Goal: Complete application form: Complete application form

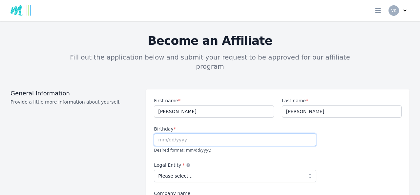
click at [208, 133] on input "text" at bounding box center [235, 139] width 163 height 12
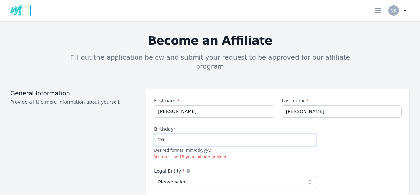
type input "2"
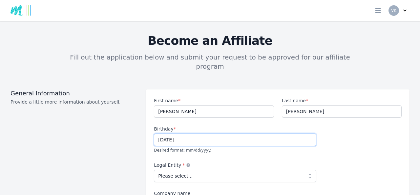
type input "[DATE]"
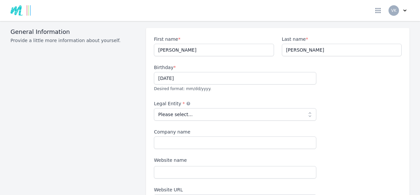
scroll to position [69, 0]
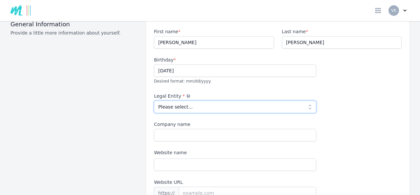
click at [306, 100] on select "Please select... Individual Partnership Corporation Sole Proprietorship Foreign…" at bounding box center [235, 106] width 163 height 12
select select "individual"
click at [154, 100] on select "Please select... Individual Partnership Corporation Sole Proprietorship Foreign…" at bounding box center [235, 106] width 163 height 12
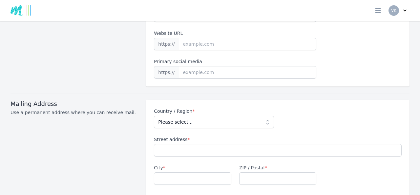
scroll to position [255, 0]
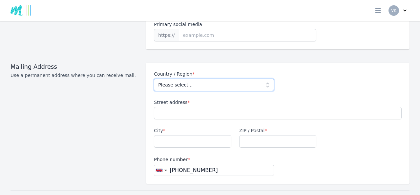
click at [267, 78] on select "Please select... [GEOGRAPHIC_DATA] [GEOGRAPHIC_DATA] [GEOGRAPHIC_DATA] [US_STAT…" at bounding box center [214, 84] width 120 height 12
select select "GB"
click at [154, 78] on select "Please select... [GEOGRAPHIC_DATA] [GEOGRAPHIC_DATA] [GEOGRAPHIC_DATA] [US_STAT…" at bounding box center [214, 84] width 120 height 12
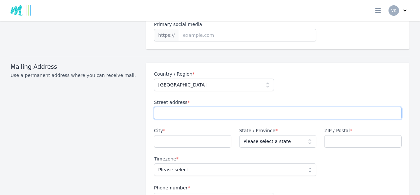
click at [183, 107] on input "Street address *" at bounding box center [278, 113] width 248 height 12
type input "[STREET_ADDRESS]"
click at [188, 135] on input "City *" at bounding box center [192, 141] width 77 height 12
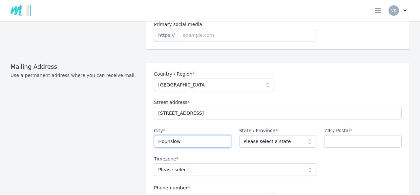
type input "Hounslow"
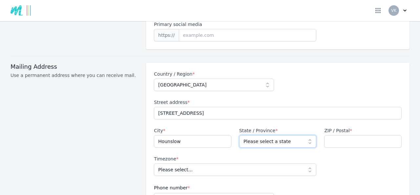
click at [305, 135] on select "Please select a state [GEOGRAPHIC_DATA] [GEOGRAPHIC_DATA] [GEOGRAPHIC_DATA] [GE…" at bounding box center [277, 141] width 77 height 12
select select "LND"
click at [239, 135] on select "Please select a state [GEOGRAPHIC_DATA] [GEOGRAPHIC_DATA] [GEOGRAPHIC_DATA] [GE…" at bounding box center [277, 141] width 77 height 12
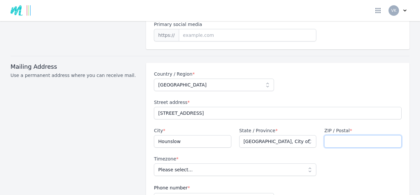
click at [331, 135] on input "ZIP / Postal *" at bounding box center [362, 141] width 77 height 12
type input "TW4 5HH"
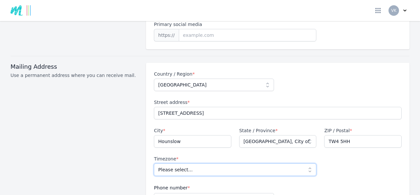
click at [307, 163] on select "Please select... [GEOGRAPHIC_DATA]/[GEOGRAPHIC_DATA]" at bounding box center [235, 169] width 163 height 12
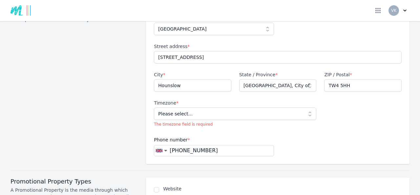
scroll to position [324, 0]
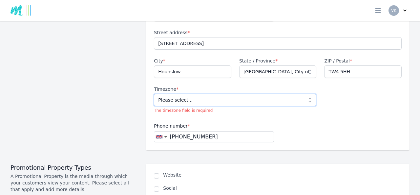
click at [308, 94] on select "Please select... [GEOGRAPHIC_DATA]/[GEOGRAPHIC_DATA]" at bounding box center [235, 100] width 163 height 12
select select "Europe/[GEOGRAPHIC_DATA]"
click at [154, 94] on select "Please select... [GEOGRAPHIC_DATA]/[GEOGRAPHIC_DATA]" at bounding box center [235, 100] width 163 height 12
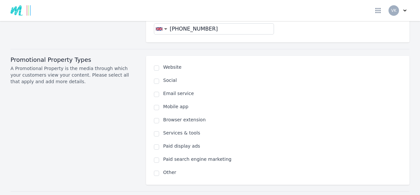
scroll to position [426, 0]
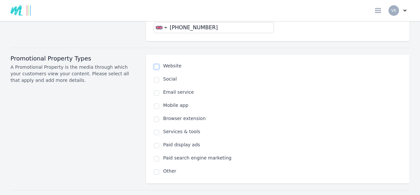
click at [155, 64] on input "checkbox" at bounding box center [156, 66] width 5 height 5
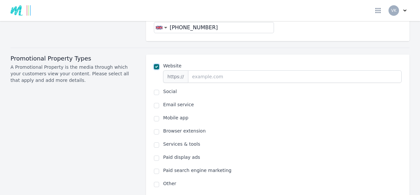
click at [155, 64] on input "checkbox" at bounding box center [156, 66] width 5 height 5
checkbox input "false"
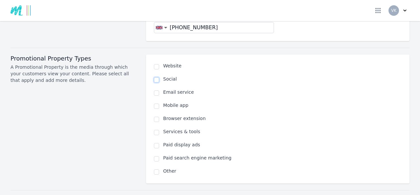
click at [155, 77] on input "checkbox" at bounding box center [156, 79] width 5 height 5
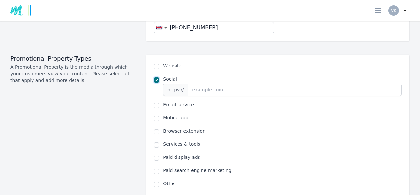
click at [155, 77] on input "checkbox" at bounding box center [156, 79] width 5 height 5
checkbox input "false"
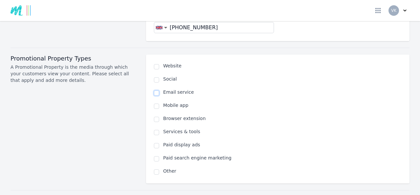
click at [154, 90] on input "checkbox" at bounding box center [156, 92] width 5 height 5
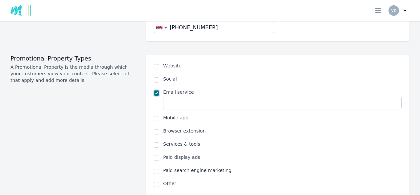
click at [154, 90] on input "checkbox" at bounding box center [156, 92] width 5 height 5
checkbox input "false"
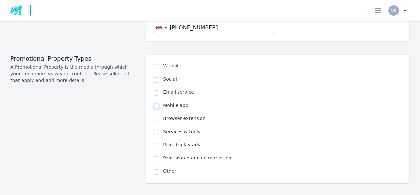
click at [154, 103] on input "checkbox" at bounding box center [156, 105] width 5 height 5
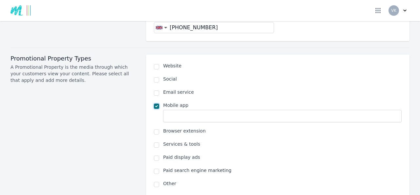
click at [154, 103] on input "checkbox" at bounding box center [156, 105] width 5 height 5
checkbox input "false"
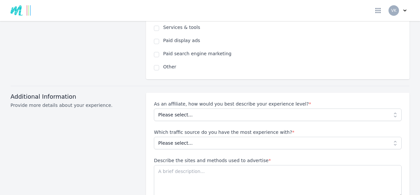
scroll to position [536, 0]
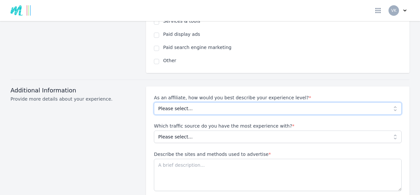
click at [392, 102] on select "Please select... Beginner Intermediate Expert" at bounding box center [278, 108] width 248 height 12
select select "Beginner"
click at [154, 102] on select "Please select... Beginner Intermediate Expert" at bounding box center [278, 108] width 248 height 12
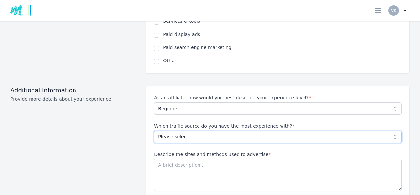
click at [390, 130] on select "Please select... No experience Social media Pay per click Media buying Organic …" at bounding box center [278, 136] width 248 height 12
select select "No experience"
click at [154, 130] on select "Please select... No experience Social media Pay per click Media buying Organic …" at bounding box center [278, 136] width 248 height 12
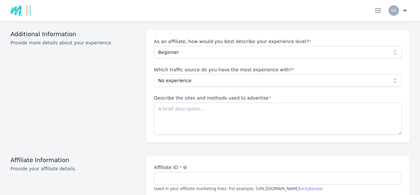
scroll to position [594, 0]
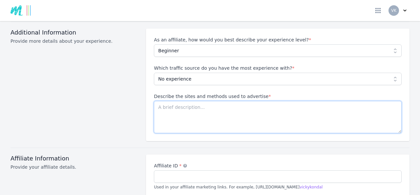
click at [197, 101] on textarea "Describe the sites and methods used to advertise *" at bounding box center [278, 117] width 248 height 32
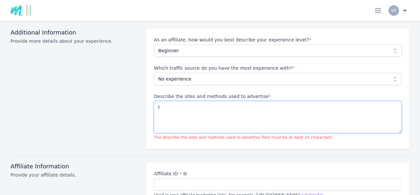
type textarea "I"
type textarea "No methods at the moment"
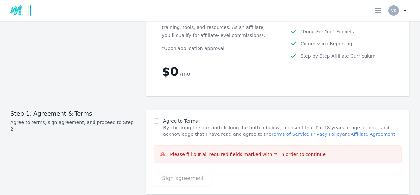
scroll to position [875, 0]
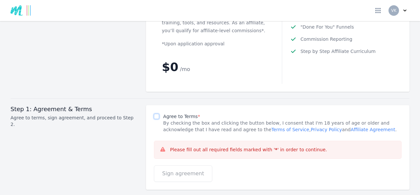
click at [155, 114] on input "Agree to Terms *" at bounding box center [156, 116] width 5 height 5
checkbox input "true"
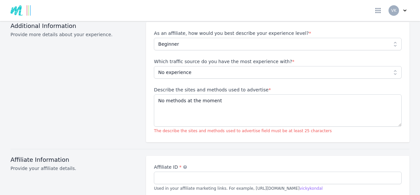
scroll to position [599, 0]
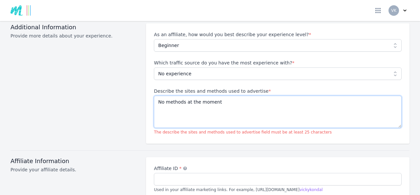
drag, startPoint x: 214, startPoint y: 89, endPoint x: 154, endPoint y: 88, distance: 60.4
click at [154, 96] on textarea "No methods at the moment" at bounding box center [278, 112] width 248 height 32
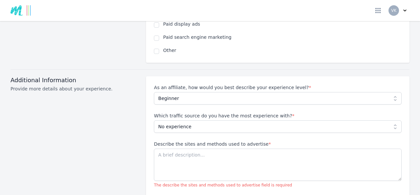
scroll to position [560, 0]
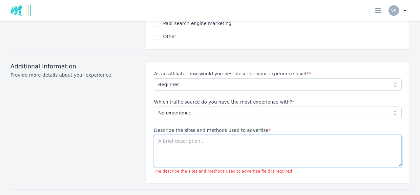
click at [189, 135] on textarea "Describe the sites and methods used to advertise *" at bounding box center [278, 151] width 248 height 32
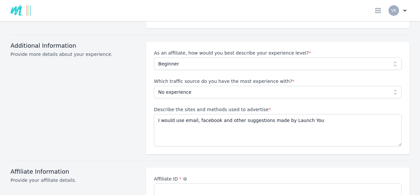
scroll to position [582, 0]
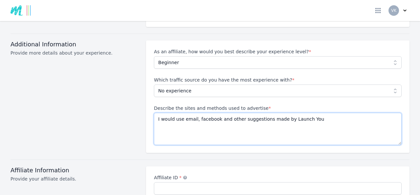
click at [197, 113] on textarea "I would use email, facebook and other suggestions made by Launch You" at bounding box center [278, 129] width 248 height 32
type textarea "I would use email, Facebook and other suggestions made by Launch You"
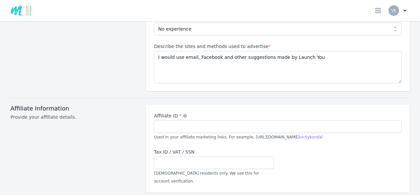
scroll to position [647, 0]
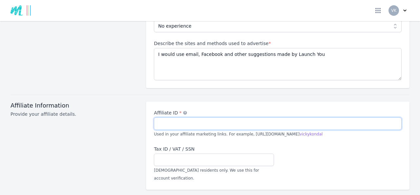
click at [226, 117] on input "Affiliate ID *" at bounding box center [278, 123] width 248 height 12
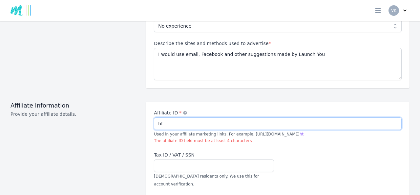
type input "h"
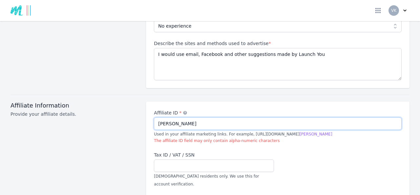
click at [156, 117] on input "[PERSON_NAME]" at bounding box center [278, 123] width 248 height 12
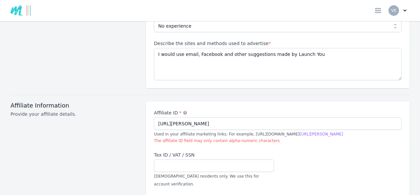
click at [273, 149] on div "Affiliate ID * [URL][PERSON_NAME] Used in your affiliate marketing links. For e…" at bounding box center [278, 148] width 248 height 78
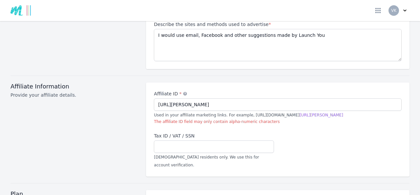
scroll to position [667, 0]
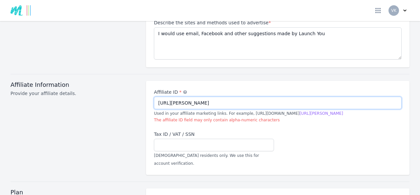
click at [197, 97] on input "[URL][PERSON_NAME]" at bounding box center [278, 103] width 248 height 12
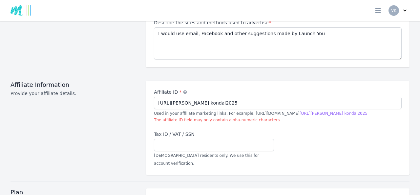
click at [34, 125] on div "Affiliate Information Provide your affiliate details." at bounding box center [75, 128] width 128 height 94
click at [123, 97] on div "Affiliate Information Provide your affiliate details." at bounding box center [75, 128] width 128 height 94
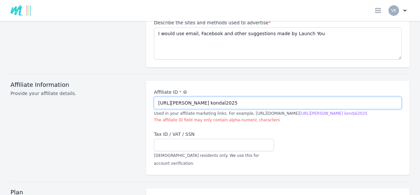
click at [183, 97] on input "[URL][PERSON_NAME] kondal2025" at bounding box center [278, 103] width 248 height 12
click at [206, 97] on input "[URL]" at bounding box center [278, 103] width 248 height 12
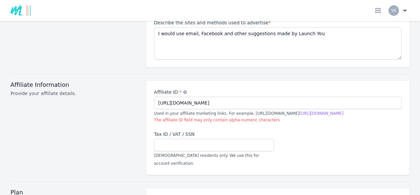
click at [133, 94] on div "Affiliate Information Provide your affiliate details." at bounding box center [75, 128] width 128 height 94
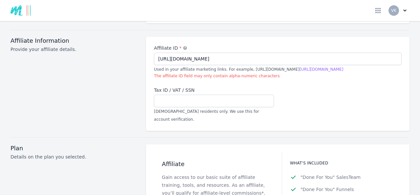
scroll to position [713, 0]
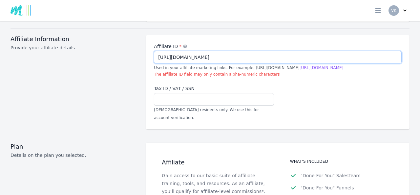
click at [195, 51] on input "[URL][DOMAIN_NAME]" at bounding box center [278, 57] width 248 height 12
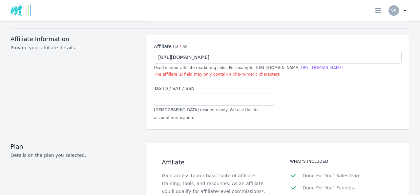
click at [121, 59] on div "Affiliate Information Provide your affiliate details." at bounding box center [75, 82] width 128 height 94
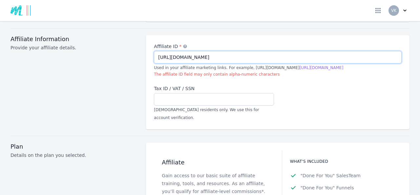
click at [171, 51] on input "[URL][DOMAIN_NAME]" at bounding box center [278, 57] width 248 height 12
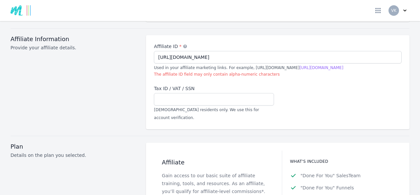
click at [112, 55] on div "Affiliate Information Provide your affiliate details." at bounding box center [75, 82] width 128 height 94
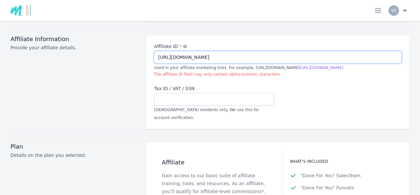
click at [175, 51] on input "[URL][DOMAIN_NAME]" at bounding box center [278, 57] width 248 height 12
type input "[URL][DOMAIN_NAME]"
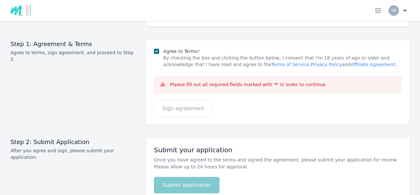
scroll to position [940, 0]
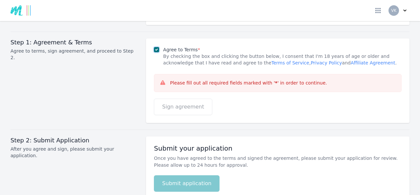
click at [156, 47] on input "Agree to Terms *" at bounding box center [156, 49] width 5 height 5
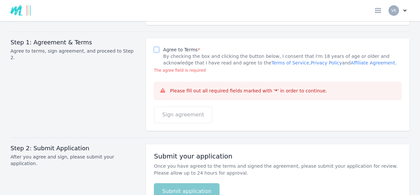
click at [154, 47] on input "Agree to Terms *" at bounding box center [156, 49] width 5 height 5
checkbox input "true"
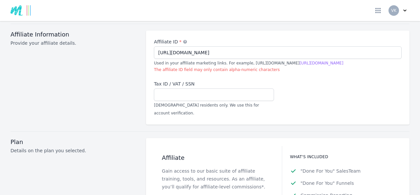
scroll to position [675, 0]
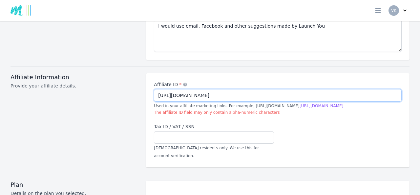
drag, startPoint x: 221, startPoint y: 84, endPoint x: 131, endPoint y: 79, distance: 90.1
click at [131, 79] on div "Affiliate Information Provide your affiliate details. Affiliate ID * An alterna…" at bounding box center [210, 120] width 399 height 94
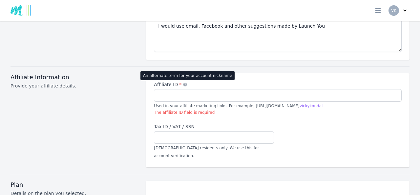
click at [184, 82] on icon at bounding box center [186, 84] width 4 height 4
click at [181, 89] on input "Affiliate ID * An alternate term for your account nickname" at bounding box center [278, 95] width 248 height 12
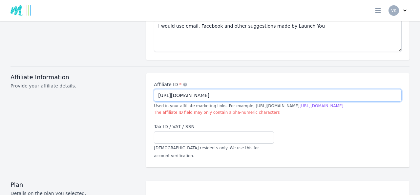
type input "[URL][DOMAIN_NAME]"
click at [80, 99] on div "Affiliate Information Provide your affiliate details." at bounding box center [75, 120] width 128 height 94
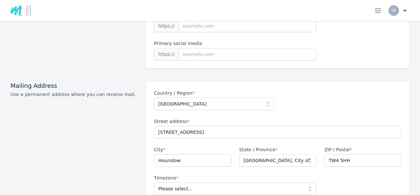
scroll to position [0, 0]
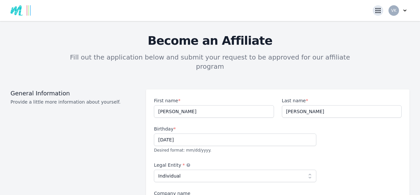
click at [379, 10] on icon at bounding box center [378, 10] width 5 height 5
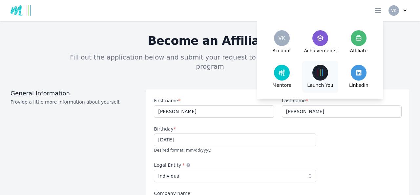
click at [326, 75] on div at bounding box center [321, 73] width 16 height 16
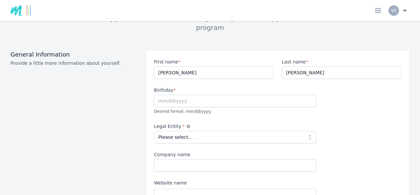
scroll to position [40, 0]
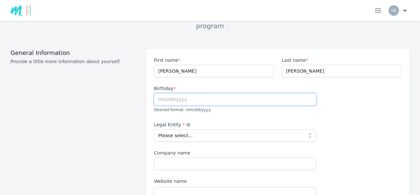
click at [180, 93] on input "text" at bounding box center [235, 99] width 163 height 12
type input "[DATE]"
click at [307, 129] on select "Please select... Individual Partnership Corporation Sole Proprietorship Foreign…" at bounding box center [235, 135] width 163 height 12
select select "individual"
click at [154, 129] on select "Please select... Individual Partnership Corporation Sole Proprietorship Foreign…" at bounding box center [235, 135] width 163 height 12
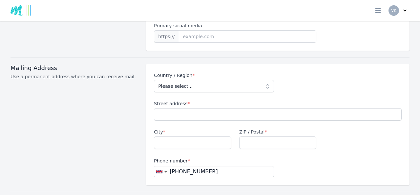
scroll to position [266, 0]
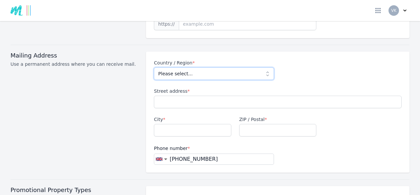
click at [266, 67] on select "Please select... [GEOGRAPHIC_DATA] [GEOGRAPHIC_DATA] [GEOGRAPHIC_DATA] [US_STAT…" at bounding box center [214, 73] width 120 height 12
click at [250, 67] on select "Please select... [GEOGRAPHIC_DATA] [GEOGRAPHIC_DATA] [GEOGRAPHIC_DATA] [US_STAT…" at bounding box center [214, 73] width 120 height 12
click at [248, 67] on select "Please select... [GEOGRAPHIC_DATA] [GEOGRAPHIC_DATA] [GEOGRAPHIC_DATA] [US_STAT…" at bounding box center [214, 73] width 120 height 12
select select "GB"
click at [154, 67] on select "Please select... [GEOGRAPHIC_DATA] [GEOGRAPHIC_DATA] [GEOGRAPHIC_DATA] [US_STAT…" at bounding box center [214, 73] width 120 height 12
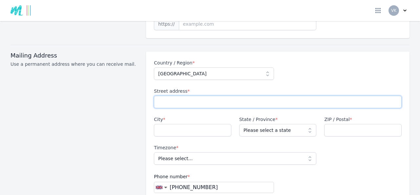
click at [207, 96] on input "Street address *" at bounding box center [278, 102] width 248 height 12
type input "[STREET_ADDRESS]"
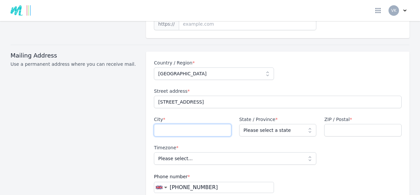
click at [202, 124] on input "City *" at bounding box center [192, 130] width 77 height 12
type input "Hounslow"
click at [308, 124] on select "Please select a state [GEOGRAPHIC_DATA] [GEOGRAPHIC_DATA] [GEOGRAPHIC_DATA] [GE…" at bounding box center [277, 130] width 77 height 12
select select "LND"
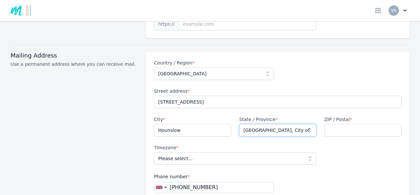
click at [239, 124] on select "Please select a state [GEOGRAPHIC_DATA] [GEOGRAPHIC_DATA] [GEOGRAPHIC_DATA] [GE…" at bounding box center [277, 130] width 77 height 12
click at [335, 124] on input "ZIP / Postal *" at bounding box center [362, 130] width 77 height 12
type input "TW4 5HH"
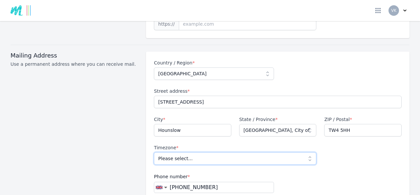
click at [307, 152] on select "Please select... [GEOGRAPHIC_DATA]/[GEOGRAPHIC_DATA]" at bounding box center [235, 158] width 163 height 12
select select "Europe/[GEOGRAPHIC_DATA]"
click at [154, 152] on select "Please select... [GEOGRAPHIC_DATA]/[GEOGRAPHIC_DATA]" at bounding box center [235, 158] width 163 height 12
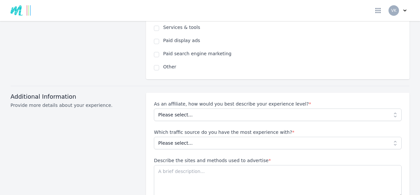
scroll to position [531, 0]
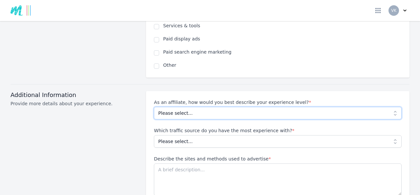
click at [393, 107] on select "Please select... Beginner Intermediate Expert" at bounding box center [278, 113] width 248 height 12
select select "Beginner"
click at [154, 107] on select "Please select... Beginner Intermediate Expert" at bounding box center [278, 113] width 248 height 12
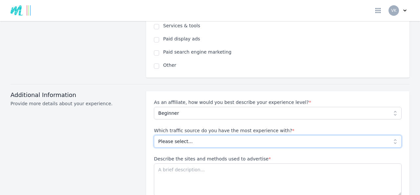
click at [390, 135] on select "Please select... No experience Social media Pay per click Media buying Organic …" at bounding box center [278, 141] width 248 height 12
select select "No experience"
click at [154, 135] on select "Please select... No experience Social media Pay per click Media buying Organic …" at bounding box center [278, 141] width 248 height 12
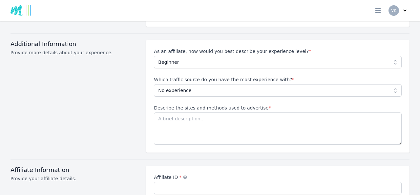
scroll to position [593, 0]
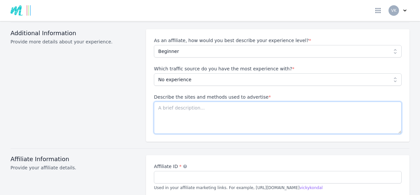
click at [190, 101] on textarea "Describe the sites and methods used to advertise *" at bounding box center [278, 117] width 248 height 32
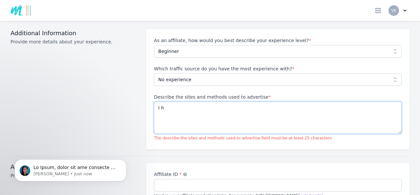
scroll to position [0, 0]
type textarea "I"
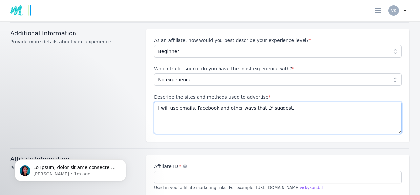
type textarea "I will use emails, Facebook and other ways that LY suggest."
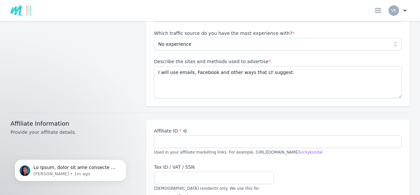
scroll to position [647, 0]
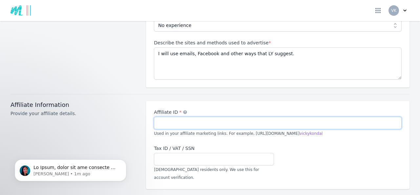
click at [202, 117] on input "Affiliate ID *" at bounding box center [278, 123] width 248 height 12
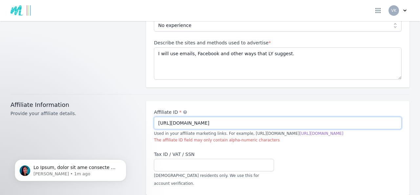
type input "[URL][DOMAIN_NAME]"
click at [130, 120] on div "Affiliate Information Provide your affiliate details." at bounding box center [75, 148] width 128 height 94
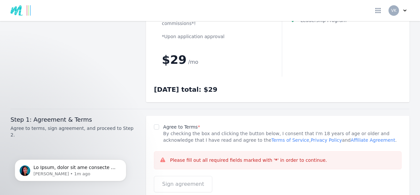
scroll to position [906, 0]
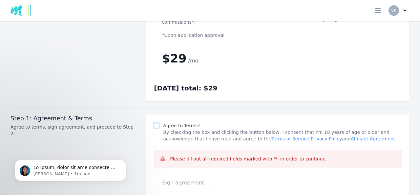
click at [154, 123] on input "Agree to Terms *" at bounding box center [156, 125] width 5 height 5
checkbox input "true"
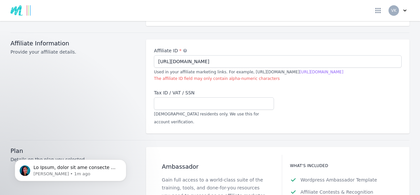
scroll to position [707, 0]
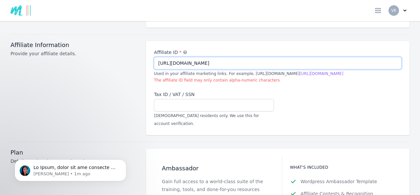
click at [207, 57] on input "[URL][DOMAIN_NAME]" at bounding box center [278, 63] width 248 height 12
type input "https://"
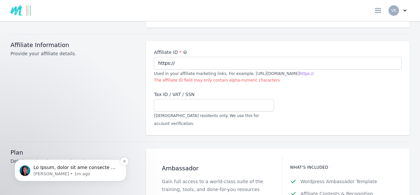
click at [62, 171] on p "Andreea • 1m ago" at bounding box center [75, 174] width 85 height 6
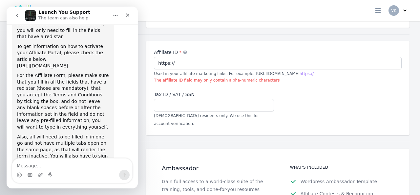
scroll to position [369, 0]
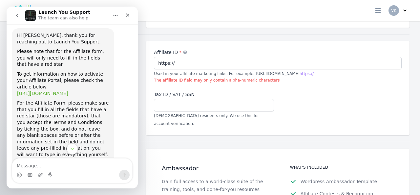
click at [45, 91] on link "https://help.launchyou.com/en/articles/6946881-how-to-sign-up-for-the-launch-yo…" at bounding box center [42, 93] width 51 height 5
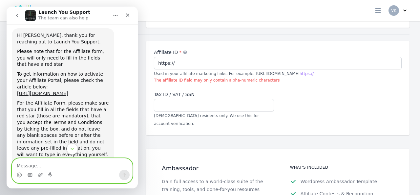
click at [31, 167] on textarea "Message…" at bounding box center [72, 163] width 120 height 11
type textarea "Hi Andreea"
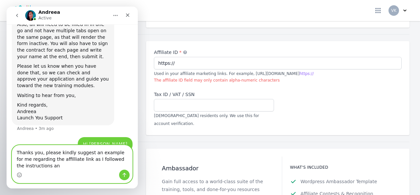
scroll to position [505, 0]
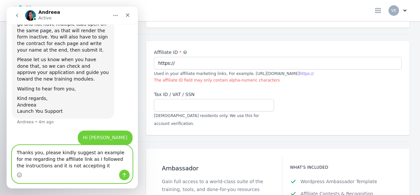
click at [67, 165] on textarea "Thanks you, please kindly suggest an example for me regarding the affiliate lin…" at bounding box center [72, 157] width 120 height 24
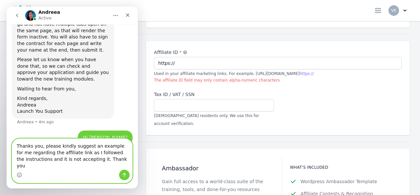
type textarea "Thanks you, please kindly suggest an example for me regarding the affiliate lin…"
click at [125, 175] on icon "Send a message…" at bounding box center [125, 175] width 4 height 4
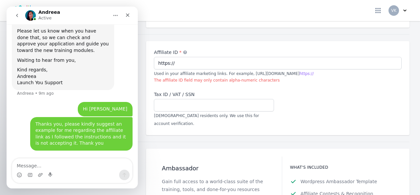
scroll to position [526, 0]
